Goal: Check status: Check status

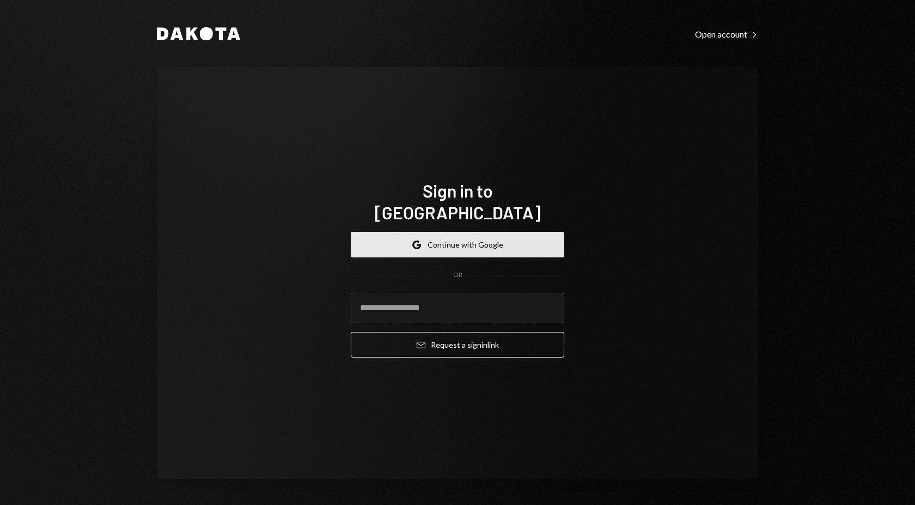
click at [478, 232] on button "Google Continue with Google" at bounding box center [457, 245] width 213 height 26
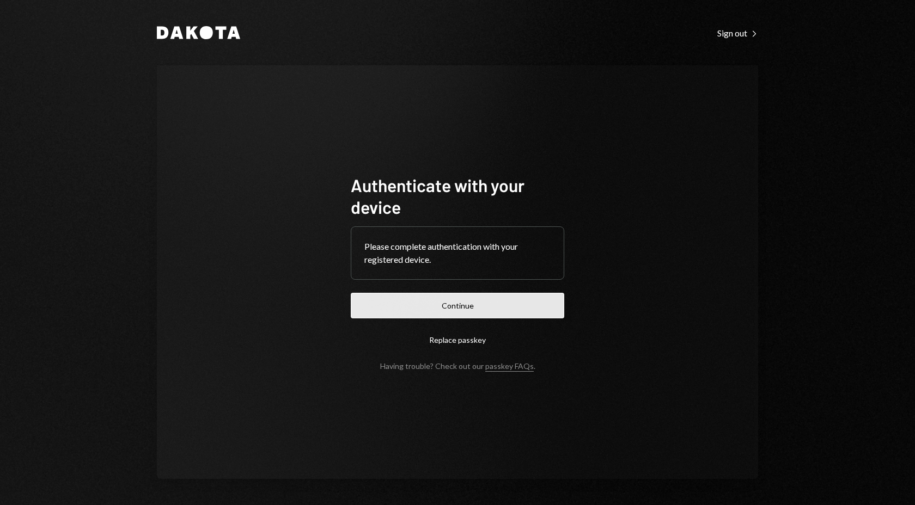
click at [518, 301] on button "Continue" at bounding box center [457, 306] width 213 height 26
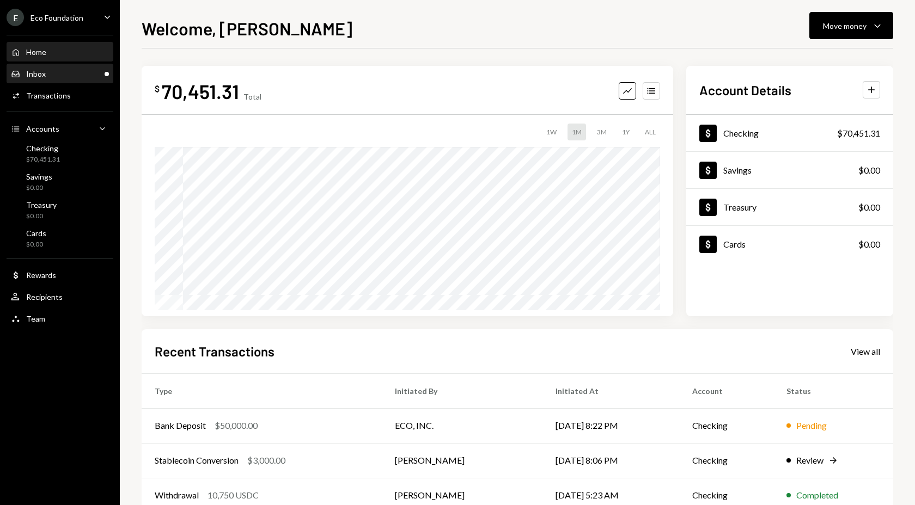
click at [94, 75] on div "Inbox Inbox" at bounding box center [60, 74] width 98 height 10
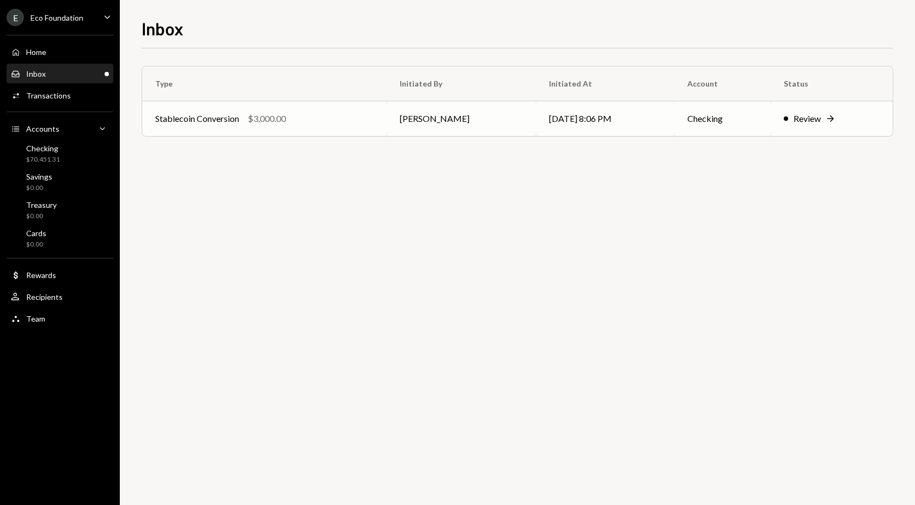
click at [248, 113] on div "Stablecoin Conversion $3,000.00" at bounding box center [264, 118] width 218 height 13
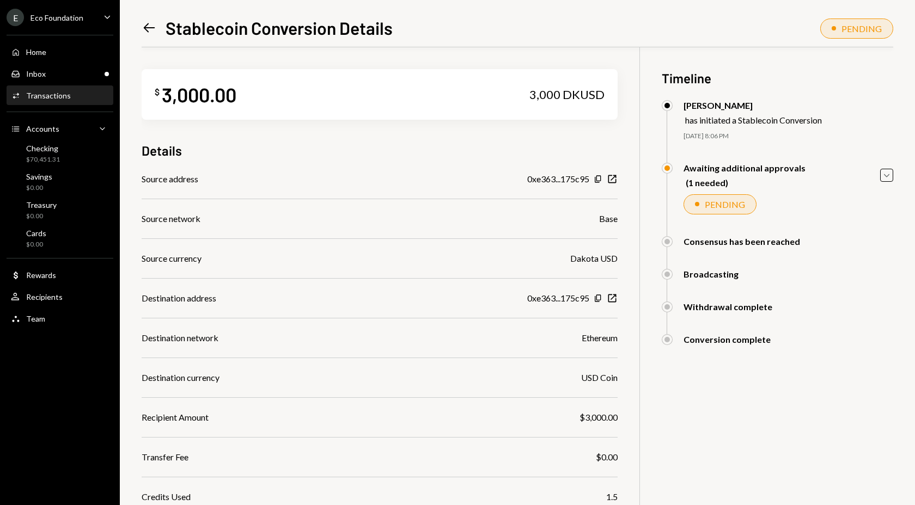
scroll to position [94, 0]
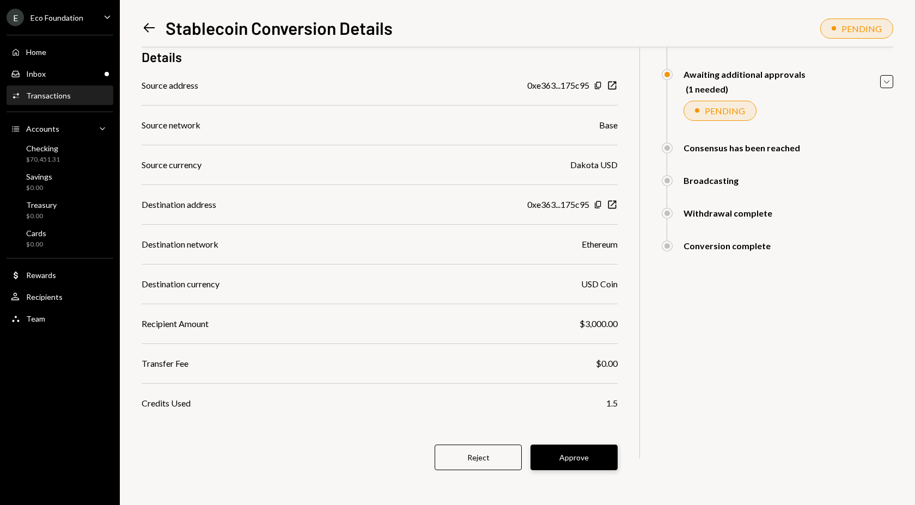
click at [600, 456] on button "Approve" at bounding box center [573, 458] width 87 height 26
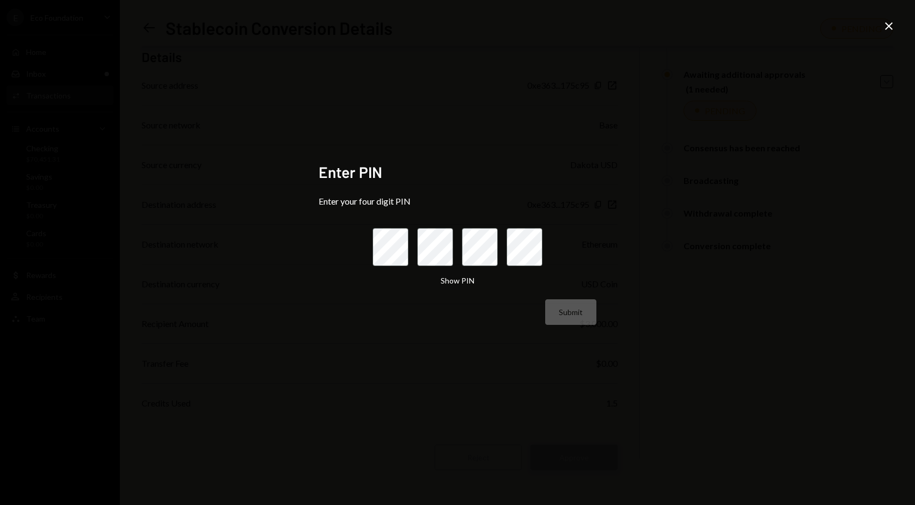
click at [600, 456] on div "Enter PIN Enter your four digit PIN Show PIN Submit Close" at bounding box center [457, 252] width 915 height 505
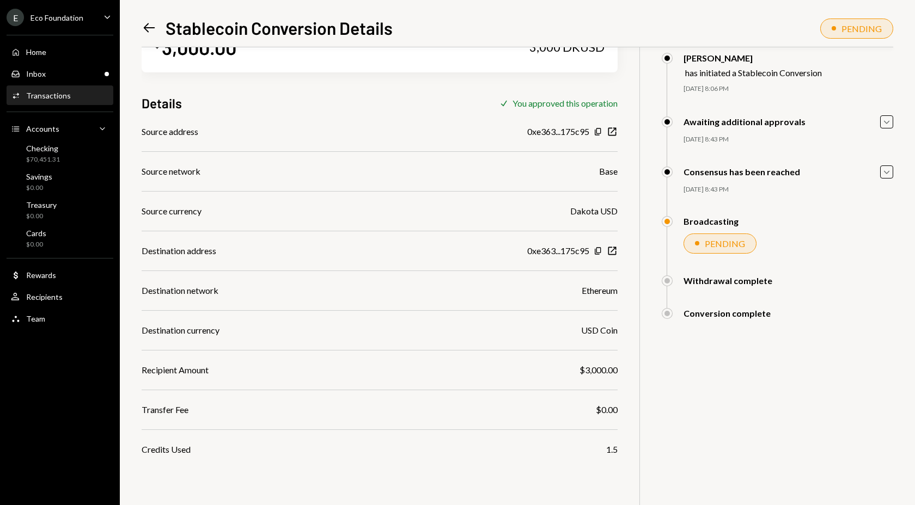
scroll to position [47, 0]
